Goal: Task Accomplishment & Management: Complete application form

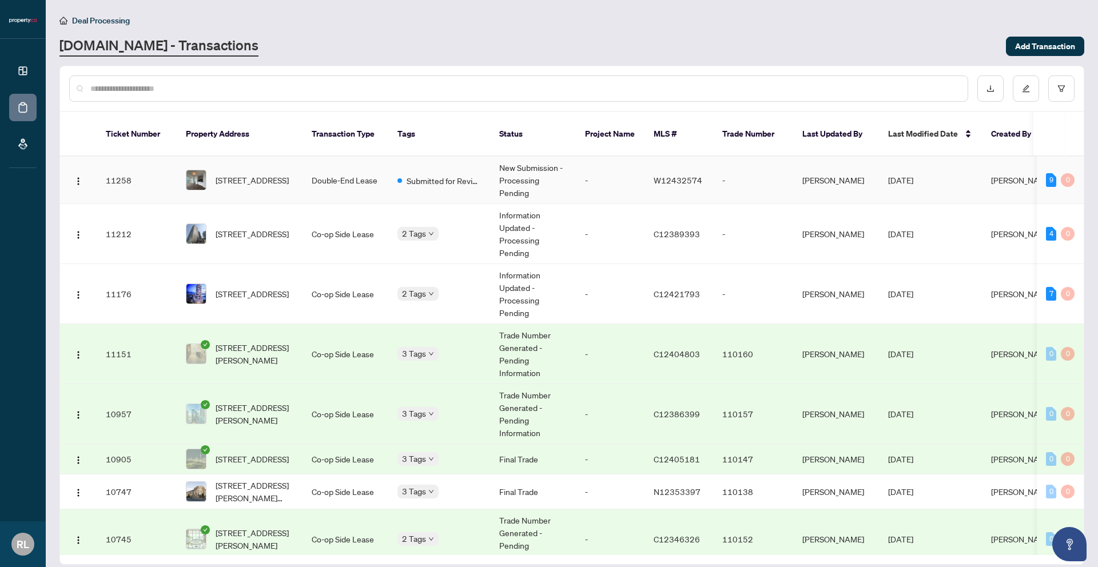
click at [293, 193] on td "[STREET_ADDRESS]" at bounding box center [240, 180] width 126 height 47
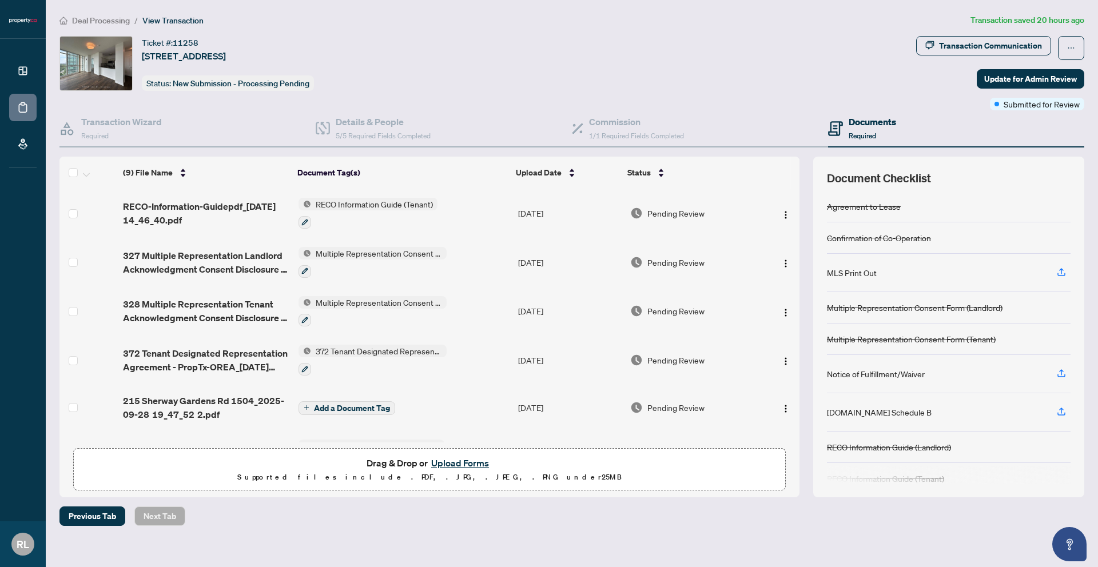
click at [439, 464] on button "Upload Forms" at bounding box center [460, 463] width 65 height 15
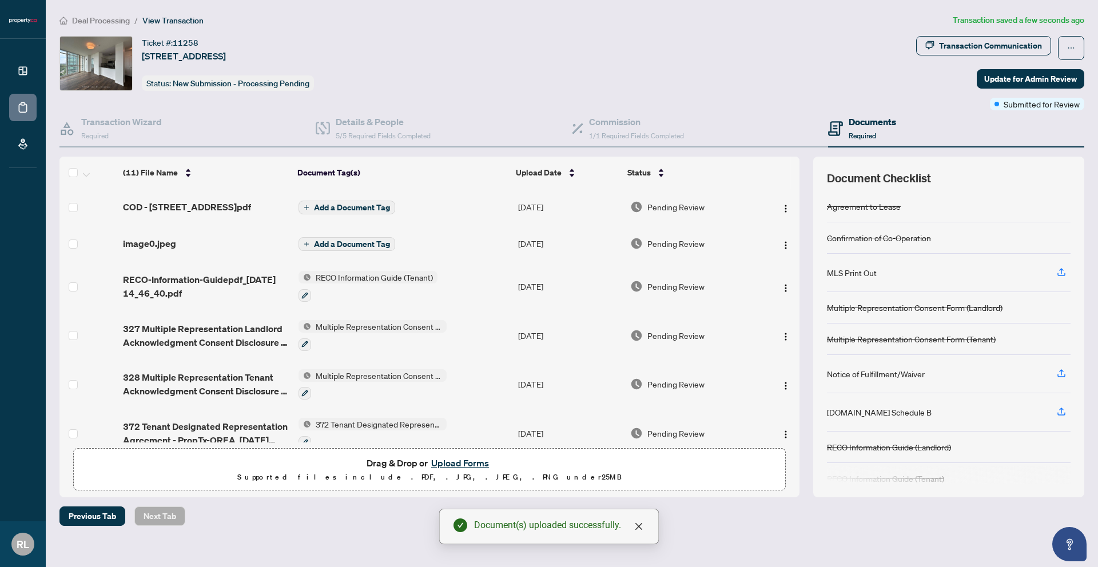
click at [332, 212] on span "Add a Document Tag" at bounding box center [352, 208] width 76 height 8
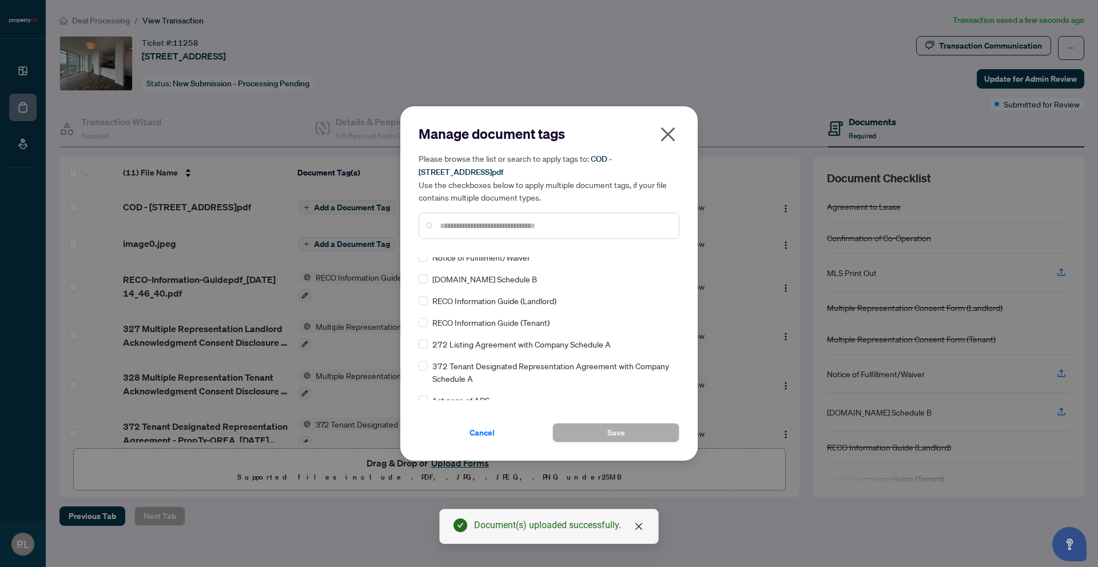
scroll to position [201, 0]
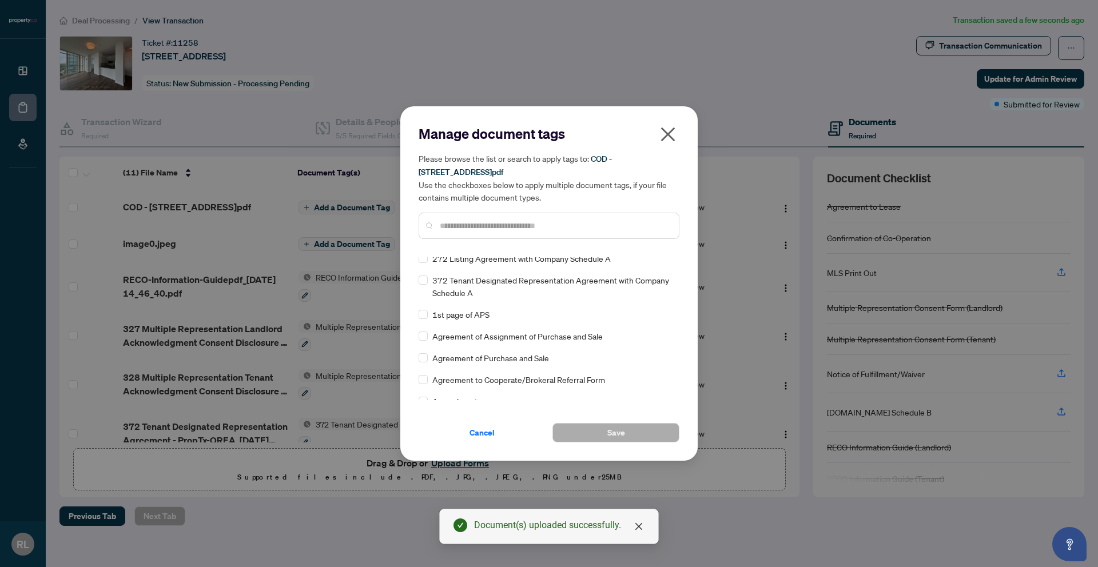
click at [480, 230] on input "text" at bounding box center [555, 226] width 230 height 13
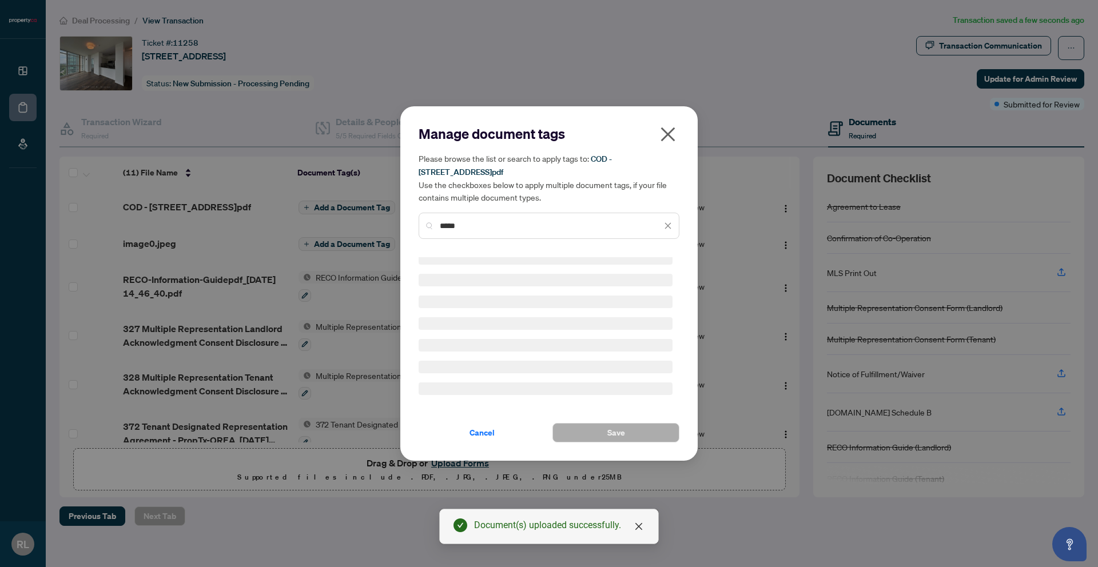
scroll to position [0, 0]
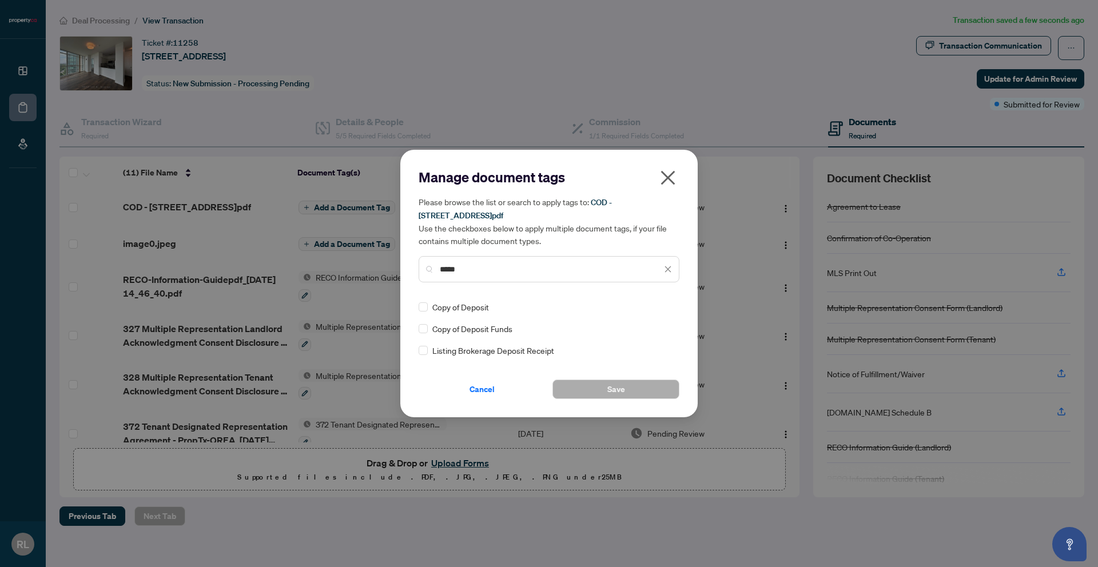
type input "*****"
click at [587, 393] on button "Save" at bounding box center [615, 389] width 127 height 19
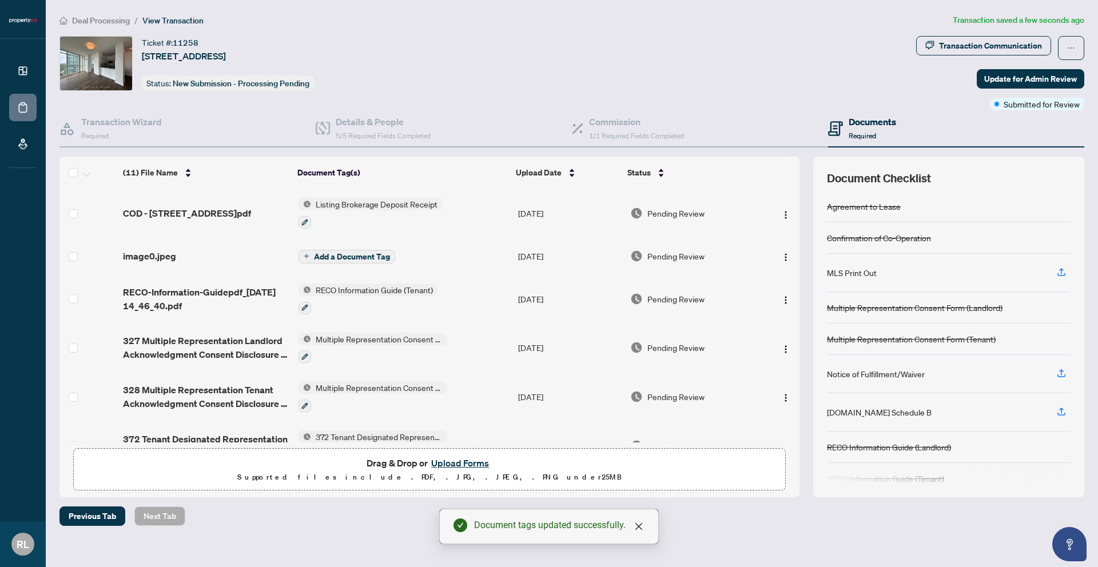
click at [314, 254] on span "Add a Document Tag" at bounding box center [352, 257] width 76 height 8
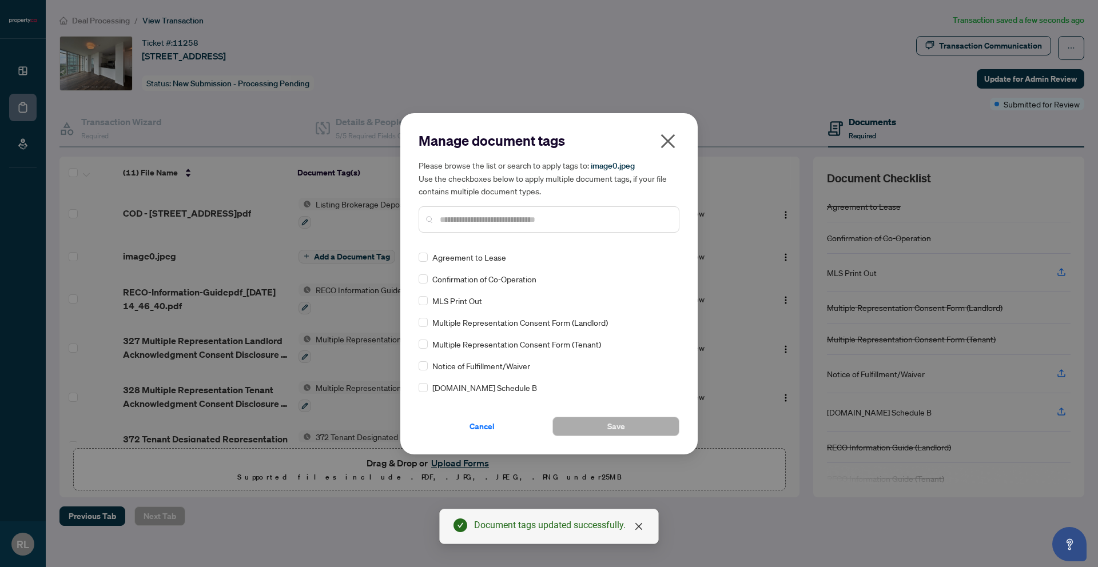
click at [473, 222] on input "text" at bounding box center [555, 219] width 230 height 13
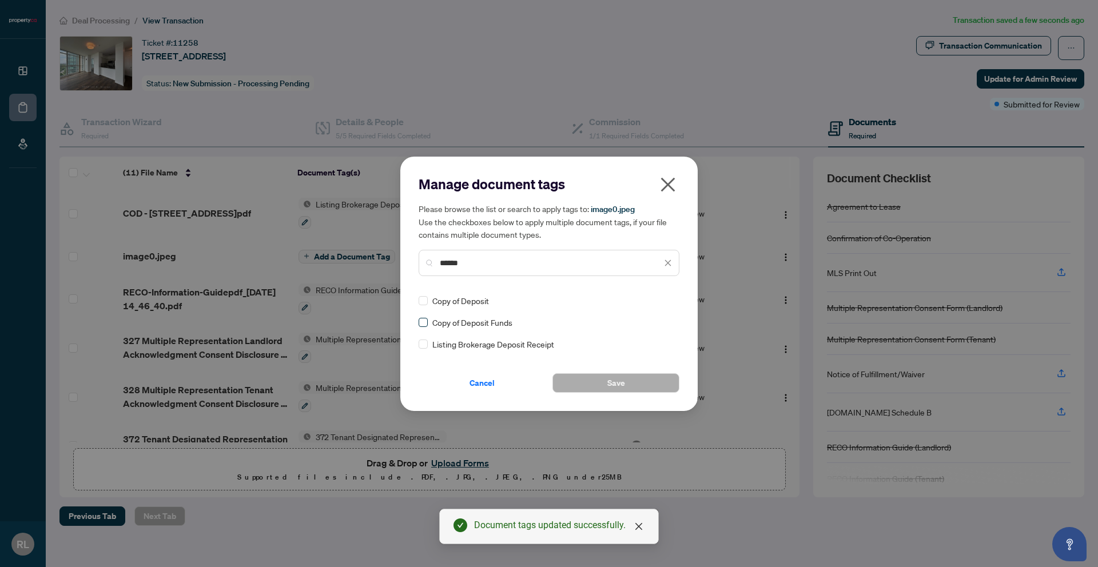
type input "******"
click at [588, 377] on button "Save" at bounding box center [615, 382] width 127 height 19
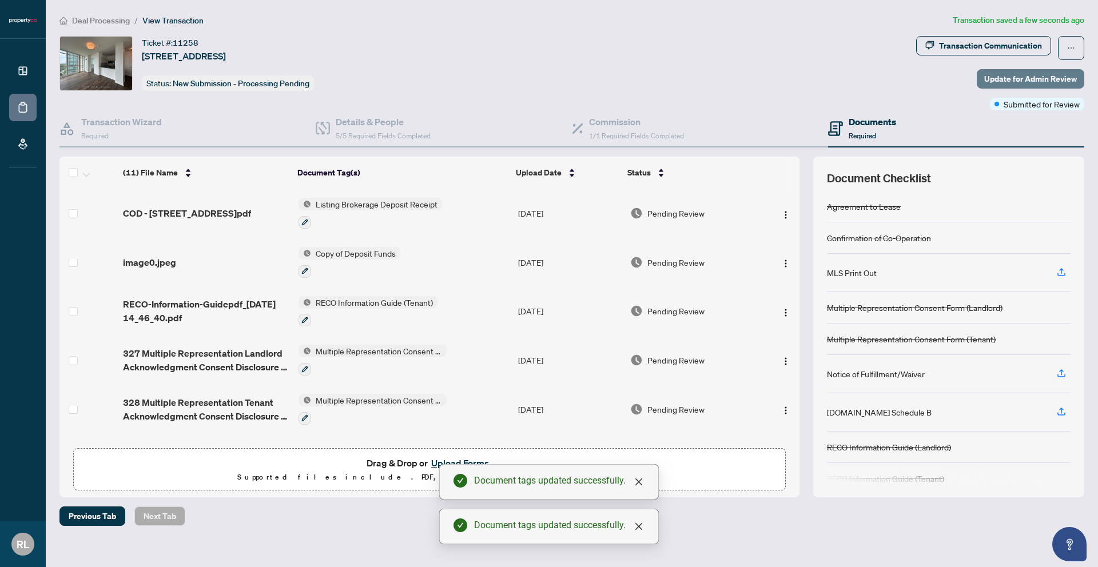
click at [1037, 78] on span "Update for Admin Review" at bounding box center [1030, 79] width 93 height 18
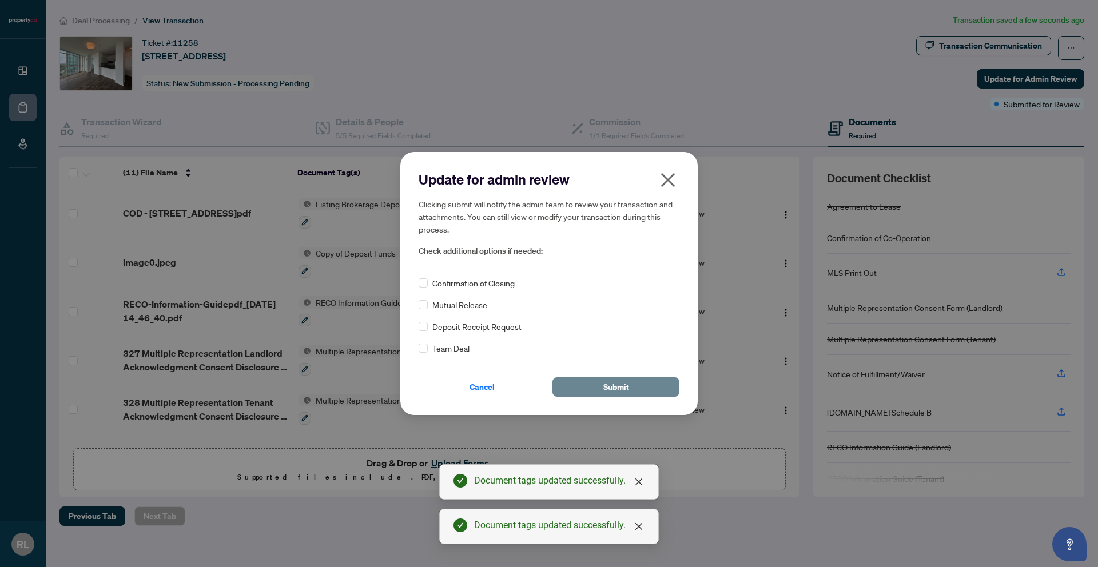
click at [661, 387] on button "Submit" at bounding box center [615, 386] width 127 height 19
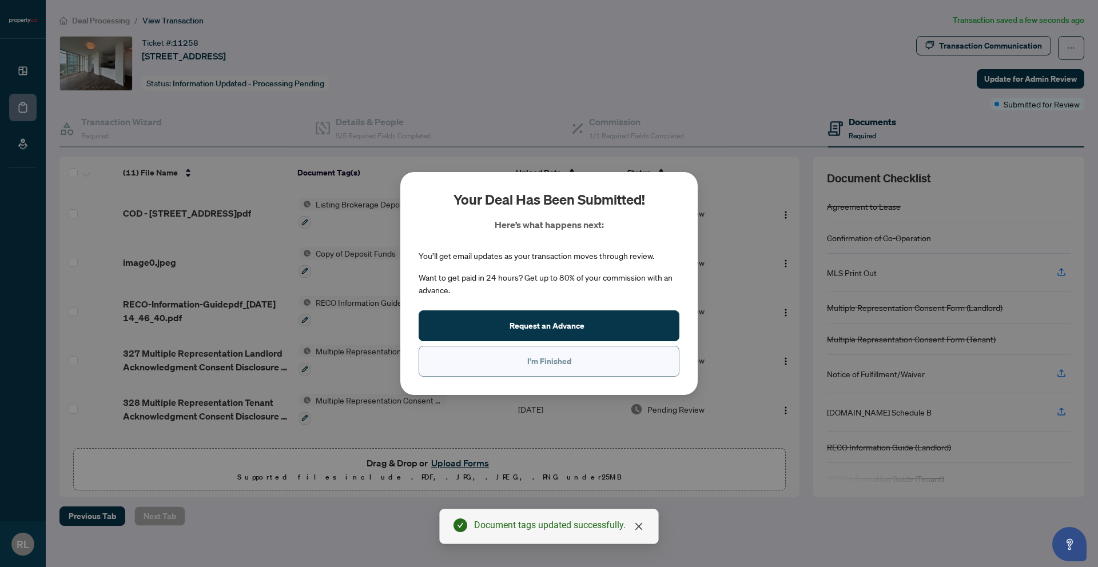
click at [595, 369] on button "I'm Finished" at bounding box center [549, 361] width 261 height 31
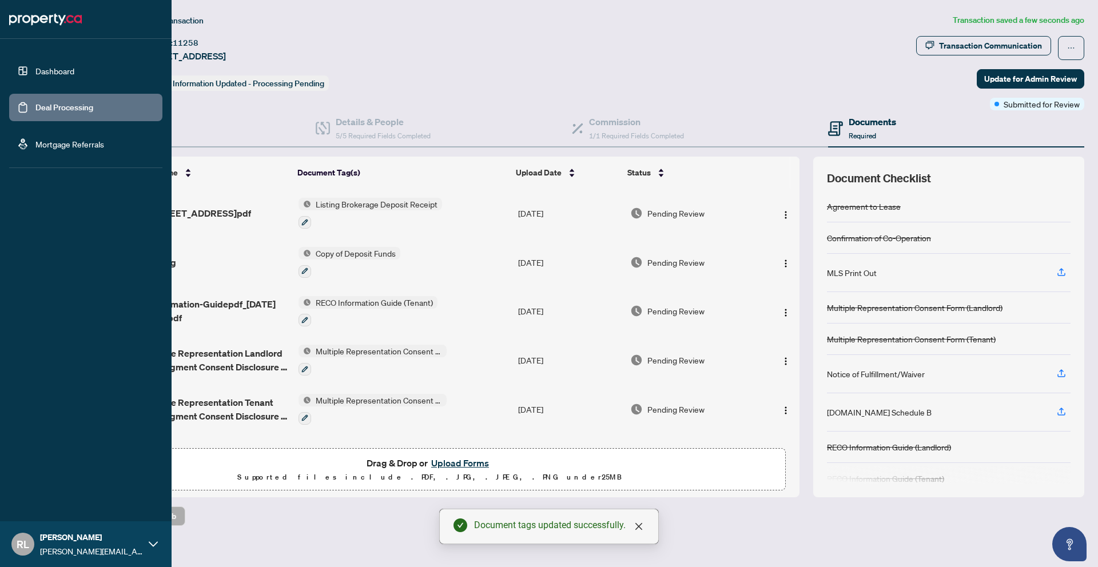
click at [70, 76] on link "Dashboard" at bounding box center [54, 71] width 39 height 10
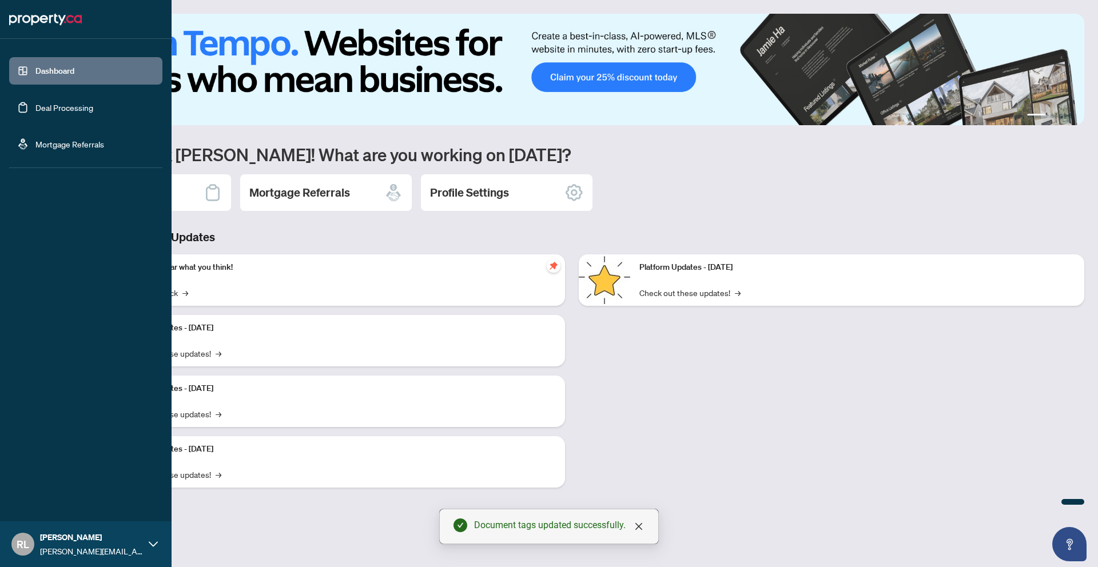
click at [35, 106] on link "Deal Processing" at bounding box center [64, 107] width 58 height 10
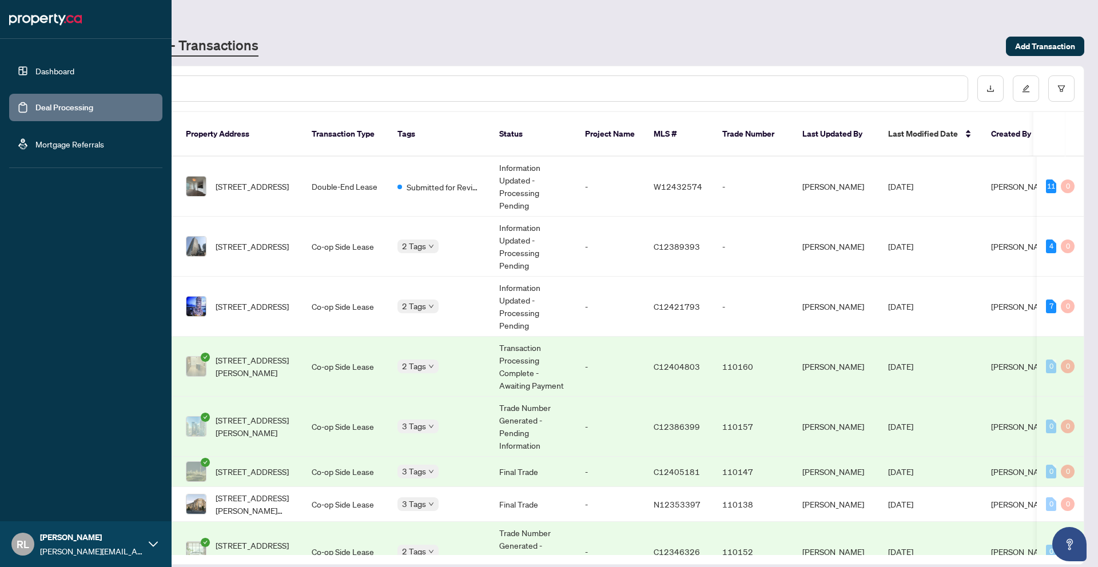
click at [74, 74] on link "Dashboard" at bounding box center [54, 71] width 39 height 10
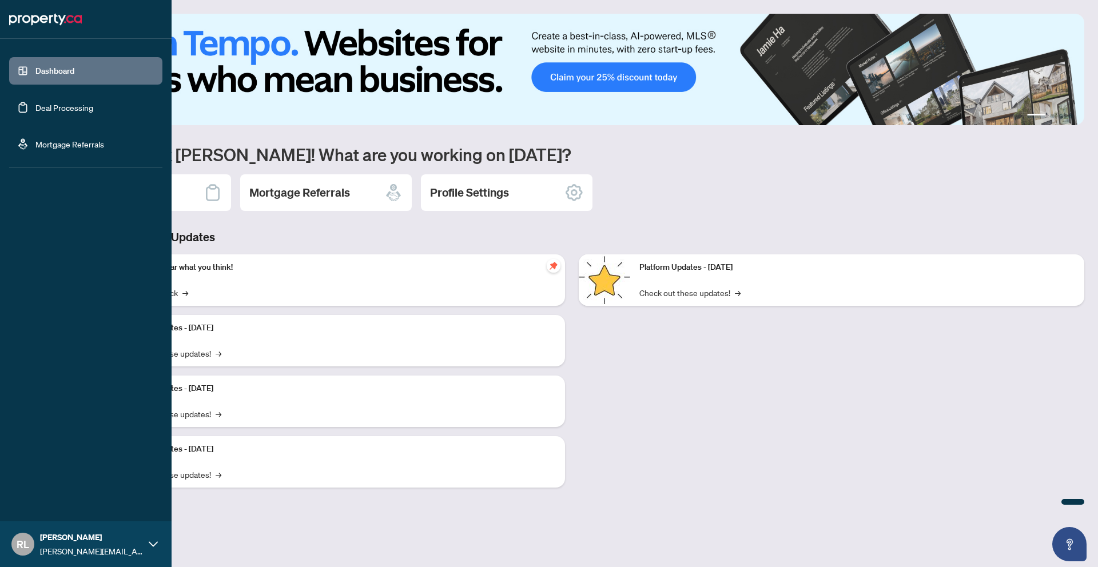
click at [47, 102] on link "Deal Processing" at bounding box center [64, 107] width 58 height 10
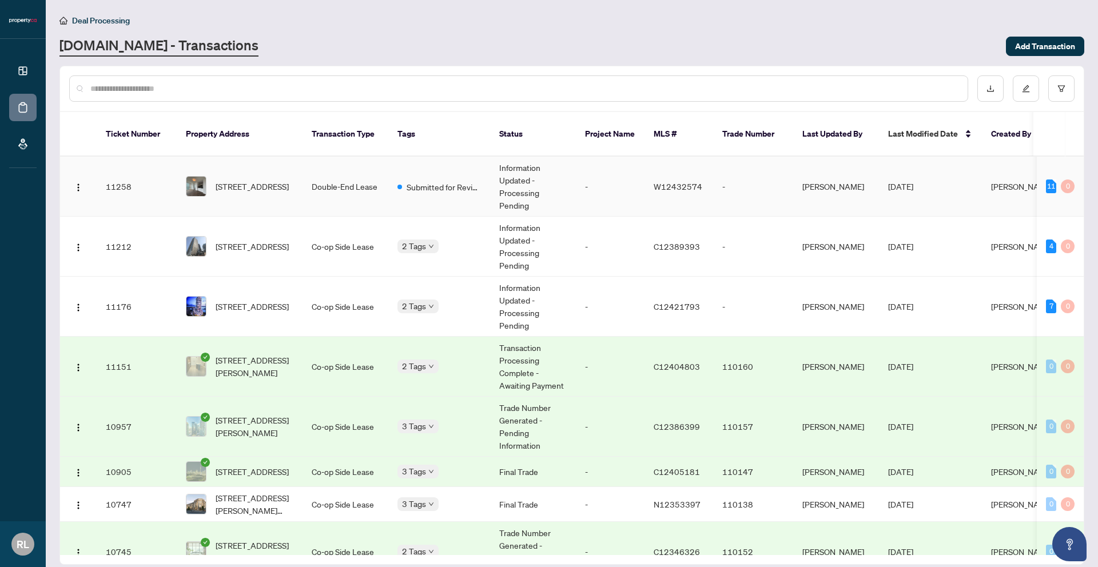
click at [274, 199] on td "[STREET_ADDRESS]" at bounding box center [240, 187] width 126 height 60
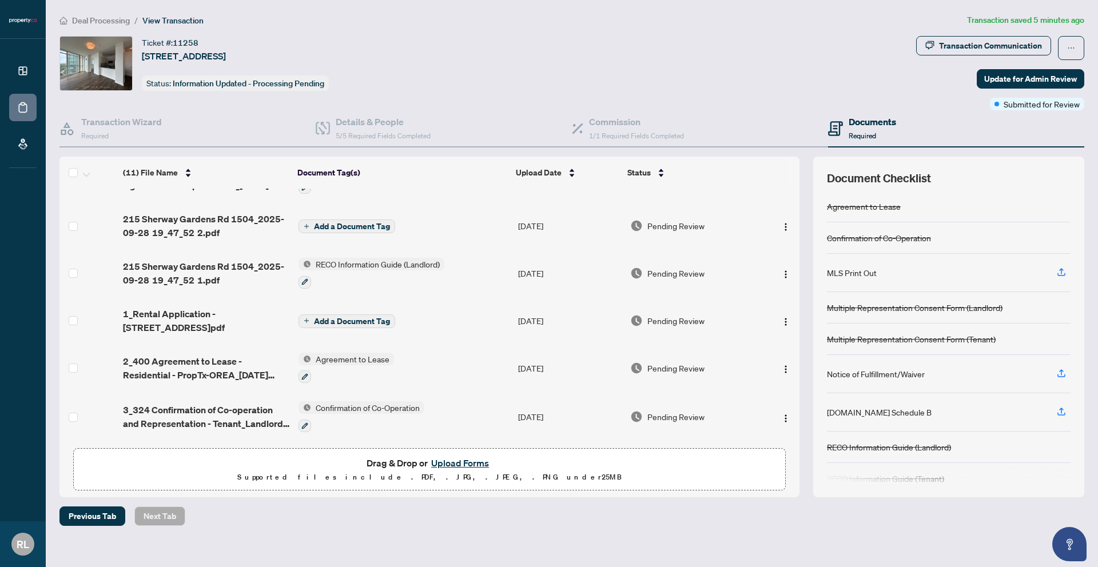
scroll to position [278, 0]
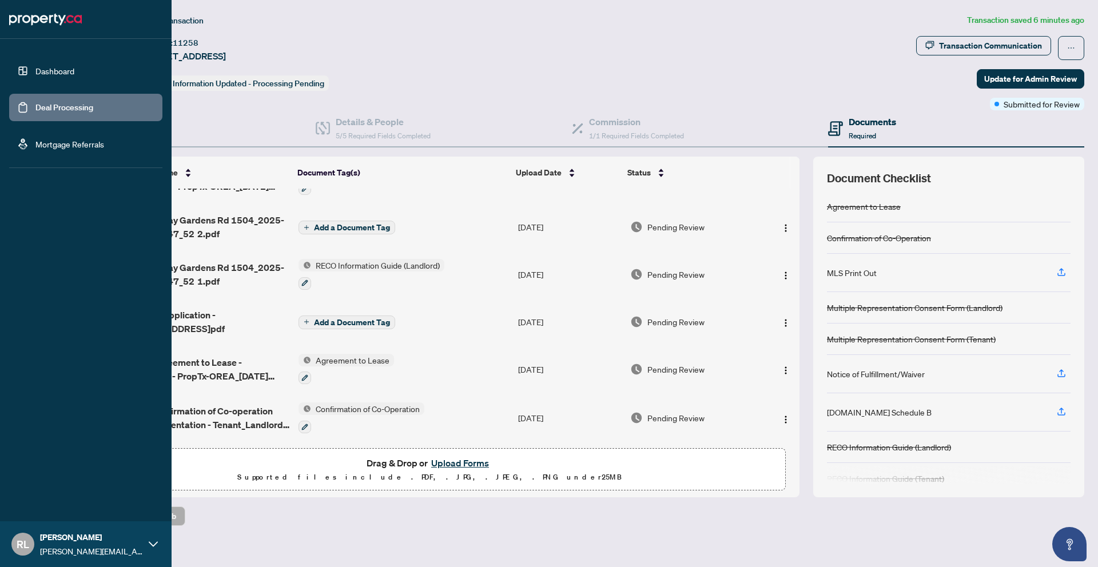
click at [72, 74] on link "Dashboard" at bounding box center [54, 71] width 39 height 10
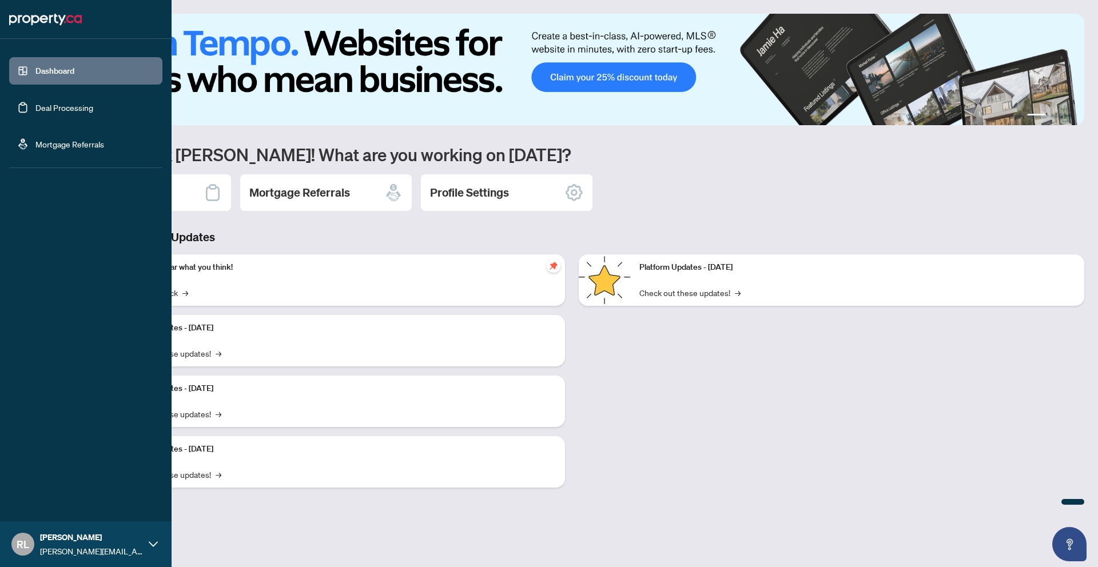
click at [73, 110] on link "Deal Processing" at bounding box center [64, 107] width 58 height 10
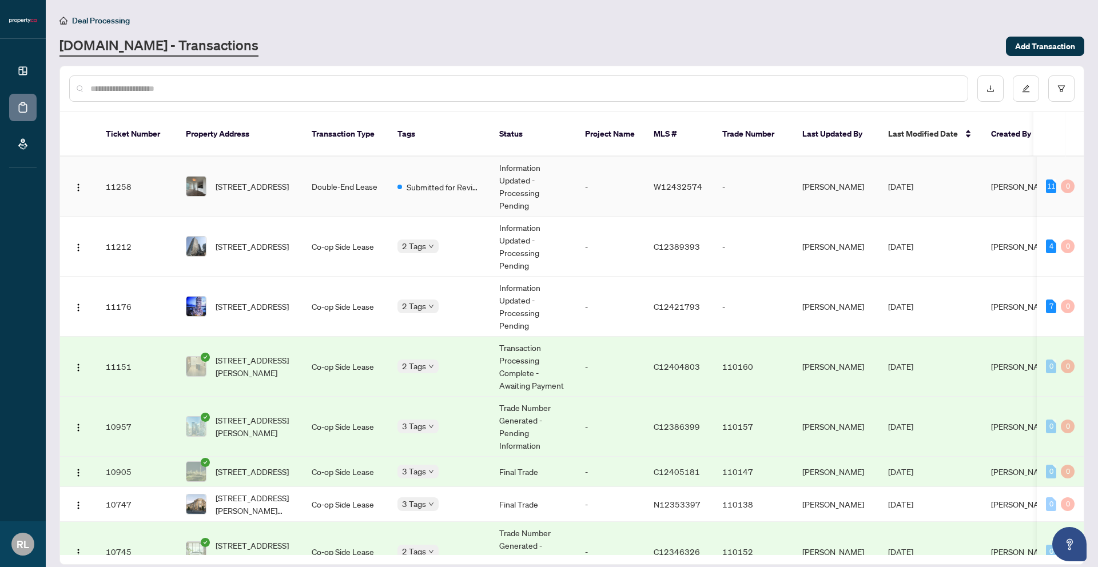
click at [316, 203] on td "Double-End Lease" at bounding box center [345, 187] width 86 height 60
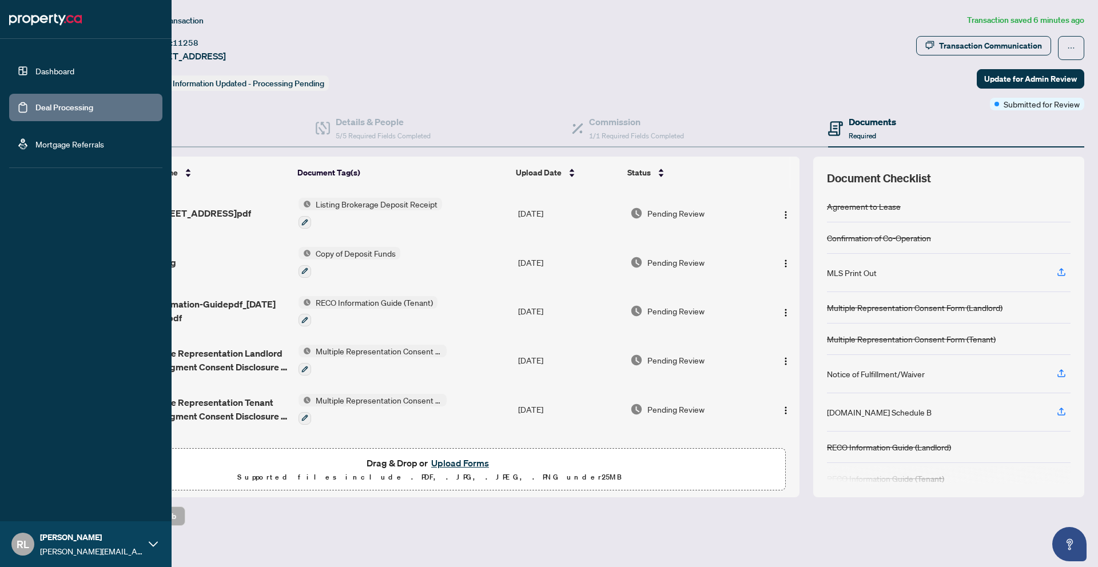
click at [35, 74] on link "Dashboard" at bounding box center [54, 71] width 39 height 10
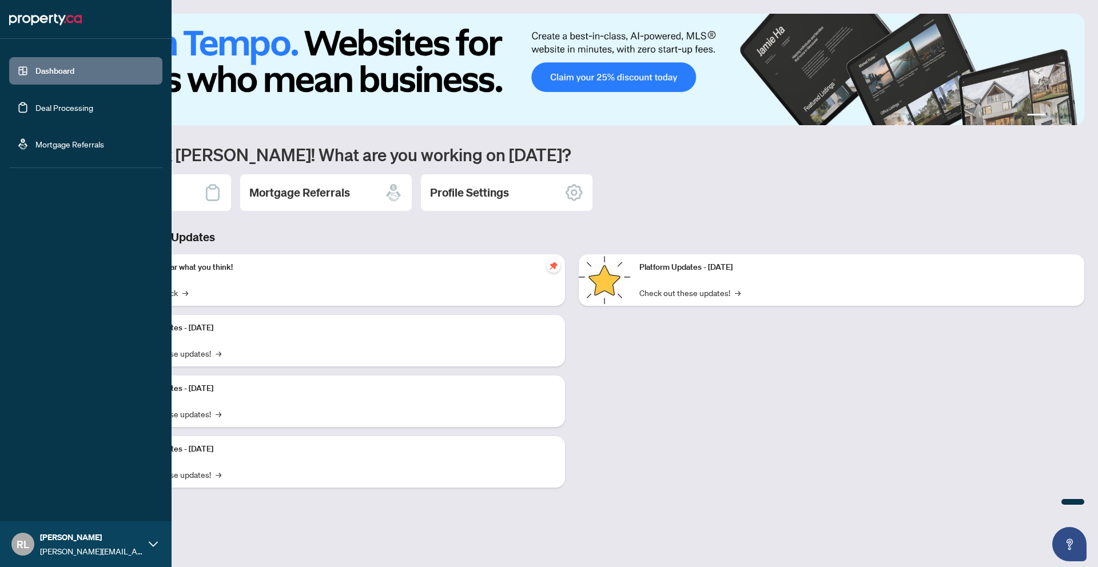
click at [90, 112] on link "Deal Processing" at bounding box center [64, 107] width 58 height 10
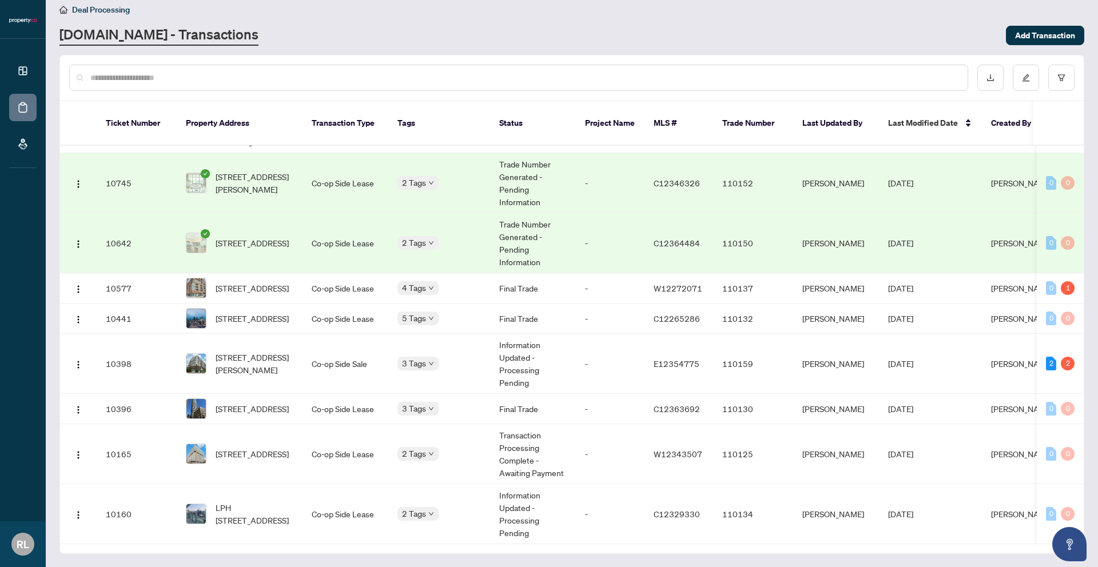
scroll to position [380, 0]
